Goal: Navigation & Orientation: Find specific page/section

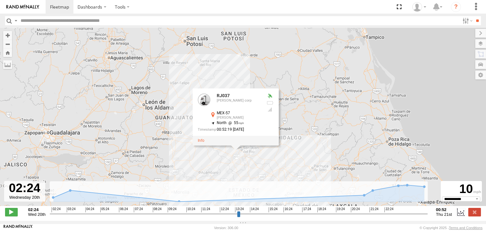
select select "**********"
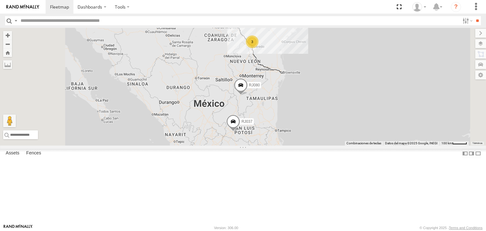
click at [0, 0] on div "[PERSON_NAME] corp" at bounding box center [0, 0] width 0 height 0
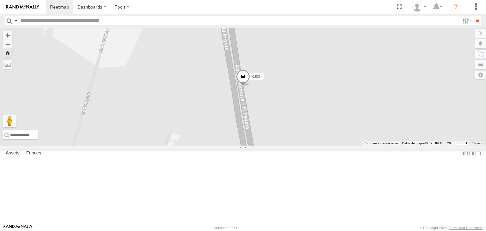
click at [250, 87] on span at bounding box center [243, 78] width 14 height 17
